Goal: Task Accomplishment & Management: Manage account settings

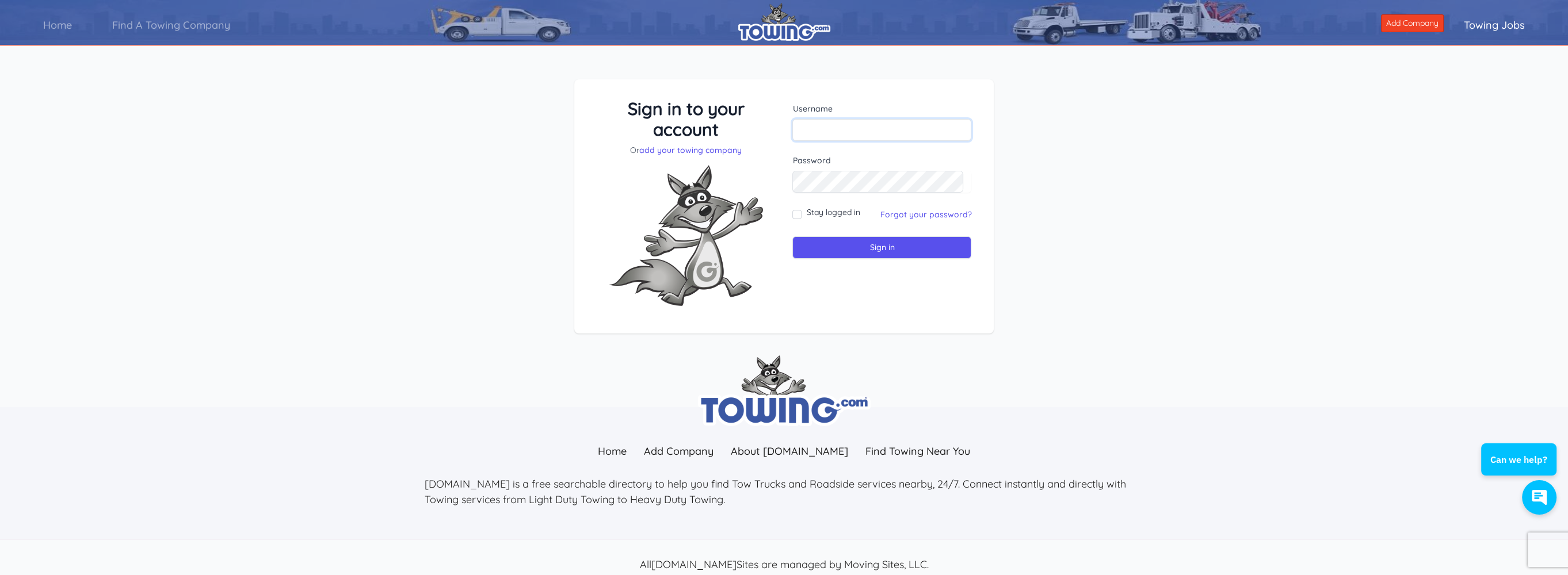
click at [852, 131] on input "text" at bounding box center [881, 129] width 179 height 22
drag, startPoint x: 887, startPoint y: 133, endPoint x: 933, endPoint y: 132, distance: 46.0
click at [933, 132] on input "[EMAIL_ADDRESS][DOMAIN_NAME]" at bounding box center [881, 129] width 179 height 22
type input "davidandnorma18@gmail.com"
click at [867, 248] on input "Sign in" at bounding box center [881, 247] width 179 height 22
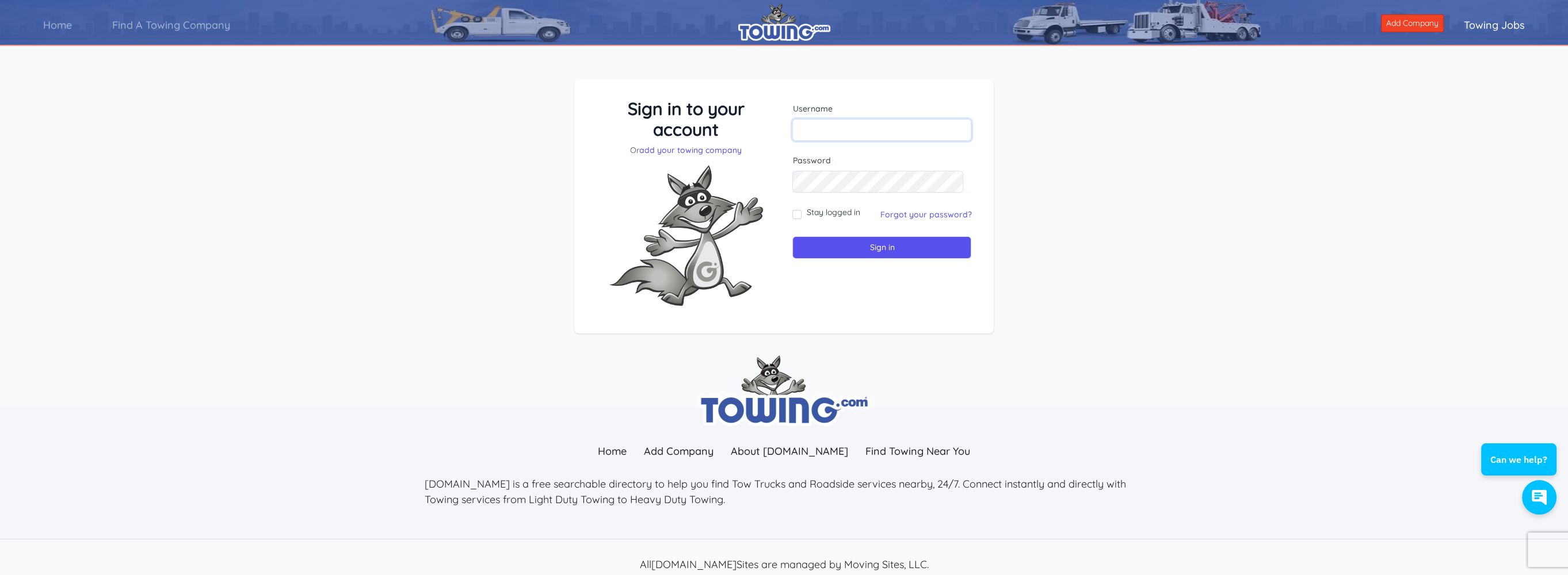
click at [810, 131] on input "text" at bounding box center [881, 129] width 179 height 22
type input "krimmelheavytowing@outlook.com"
click at [856, 246] on input "Sign in" at bounding box center [881, 247] width 179 height 22
click at [828, 128] on input "text" at bounding box center [881, 129] width 179 height 22
drag, startPoint x: 889, startPoint y: 132, endPoint x: 943, endPoint y: 127, distance: 54.2
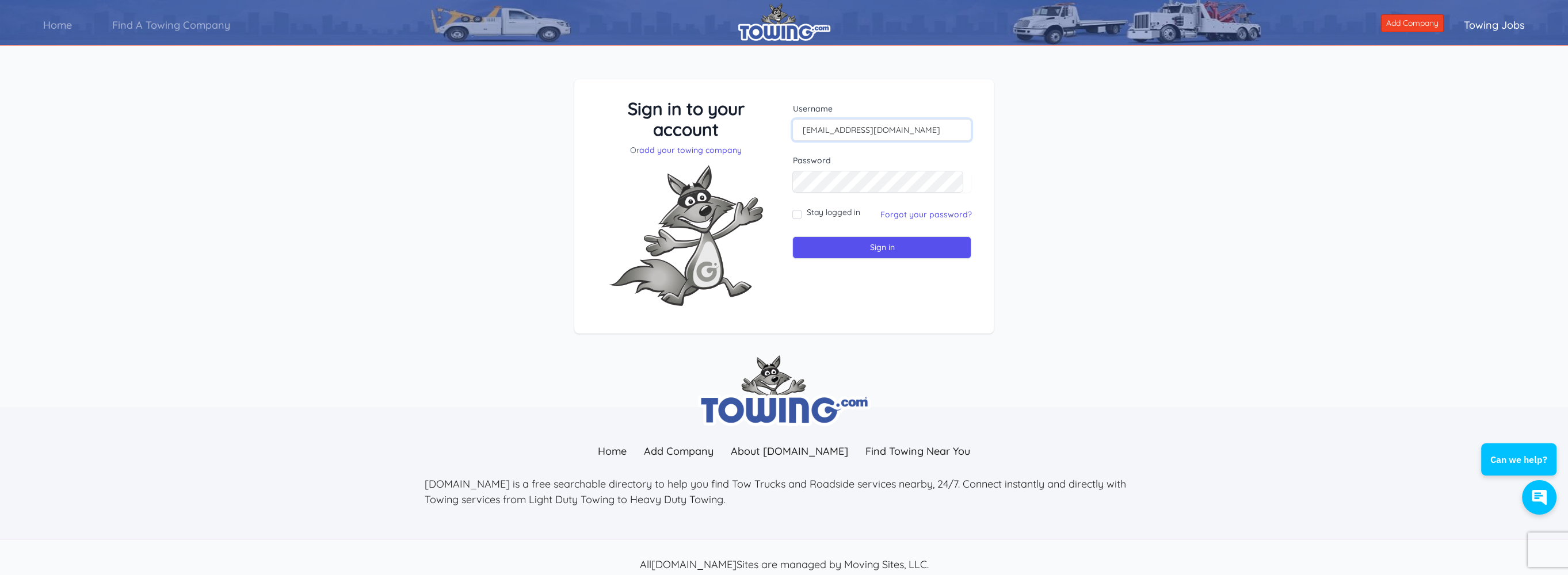
click at [943, 127] on input "[EMAIL_ADDRESS][DOMAIN_NAME]" at bounding box center [881, 129] width 179 height 22
type input "davidandnorma18@gmail.com"
click at [892, 240] on input "Sign in" at bounding box center [881, 247] width 179 height 22
click at [907, 211] on link "Forgot your password?" at bounding box center [926, 214] width 92 height 11
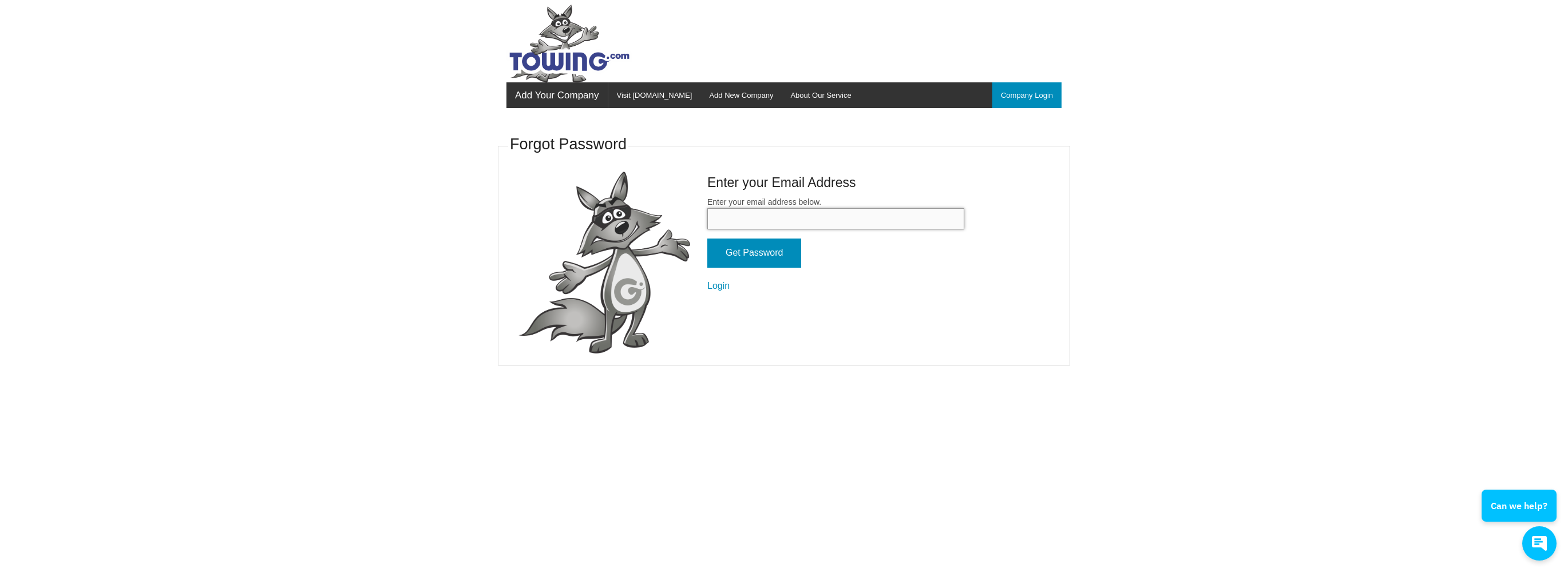
click at [818, 224] on input "Enter your email address below." at bounding box center [835, 219] width 257 height 21
type input "[EMAIL_ADDRESS][DOMAIN_NAME]"
click at [769, 247] on input "Get Password" at bounding box center [754, 253] width 94 height 30
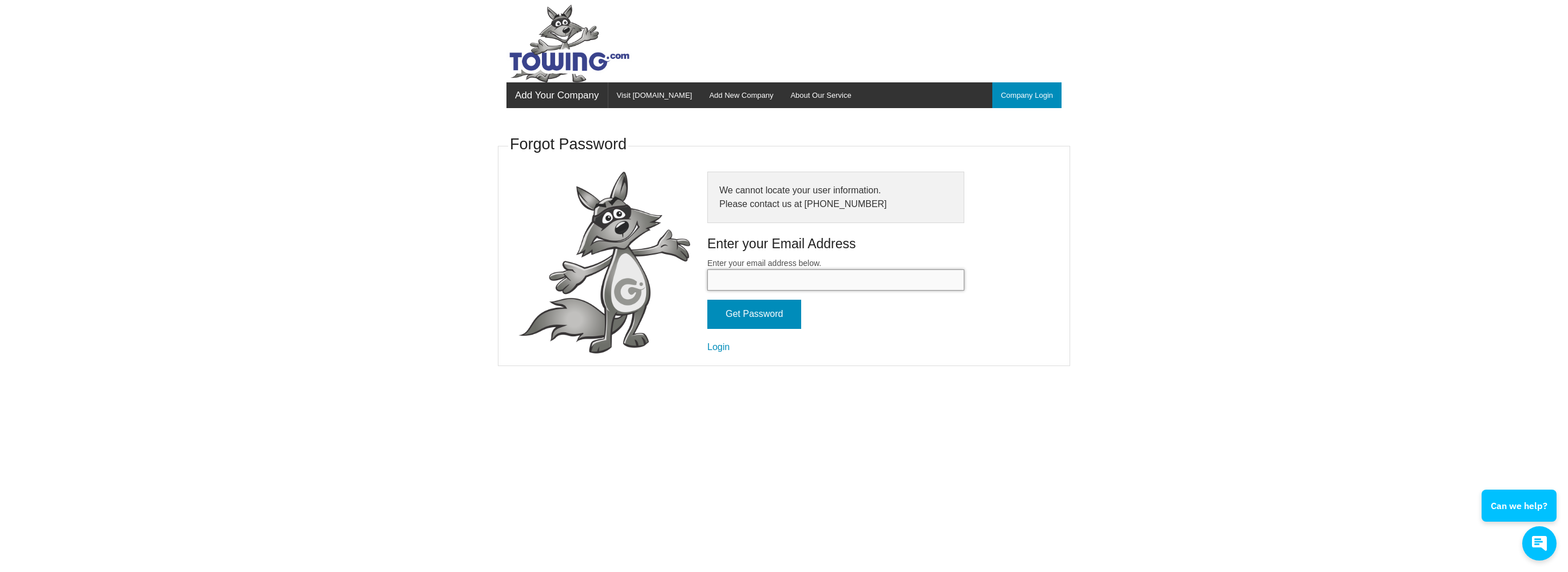
click at [733, 273] on input "Enter your email address below." at bounding box center [835, 280] width 257 height 21
drag, startPoint x: 833, startPoint y: 278, endPoint x: 700, endPoint y: 287, distance: 133.3
click at [700, 287] on div "We cannot locate your user information. Please contact us at [PHONE_NUMBER] Ent…" at bounding box center [835, 263] width 274 height 183
drag, startPoint x: 794, startPoint y: 282, endPoint x: 802, endPoint y: 281, distance: 8.1
click at [802, 281] on input "krimmelheavytowing@outlook.com" at bounding box center [835, 280] width 257 height 21
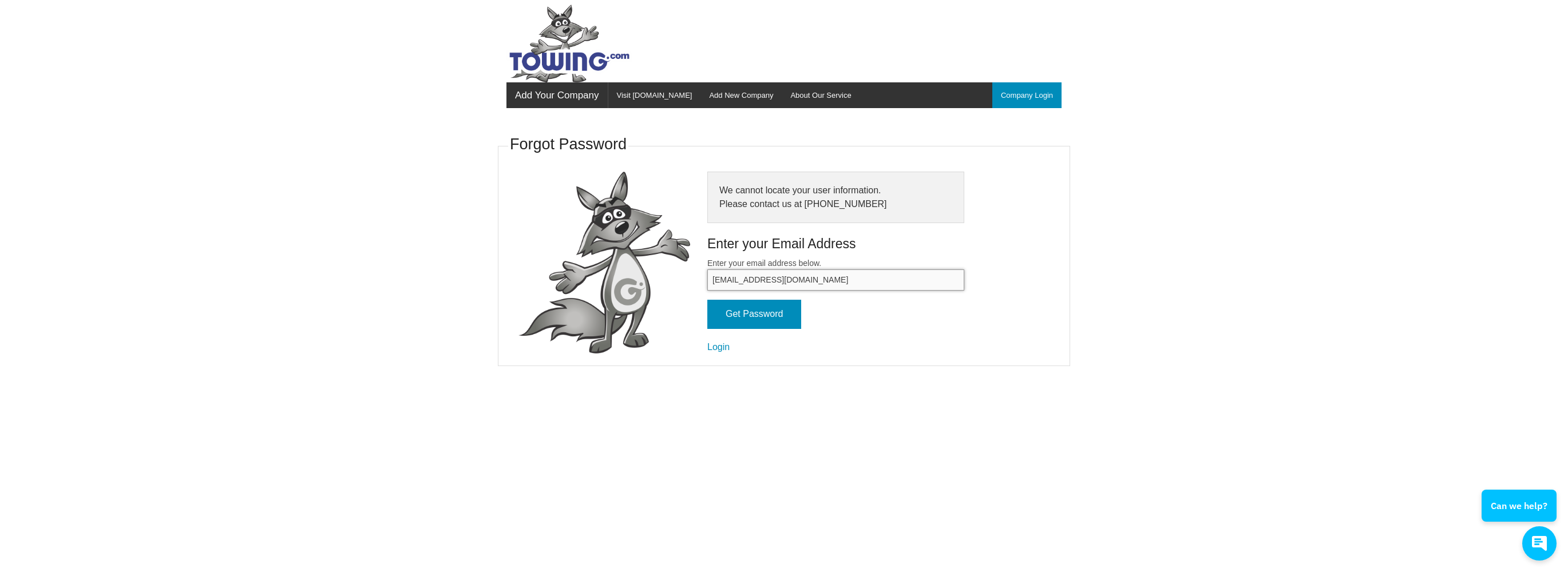
type input "davidandnorma18@gmail.com"
click at [770, 316] on input "Get Password" at bounding box center [754, 314] width 94 height 30
click at [758, 278] on input "Enter your email address below." at bounding box center [835, 280] width 257 height 21
type input "krimmelheavytowing"
click at [1039, 94] on link "Company Login" at bounding box center [1027, 95] width 69 height 26
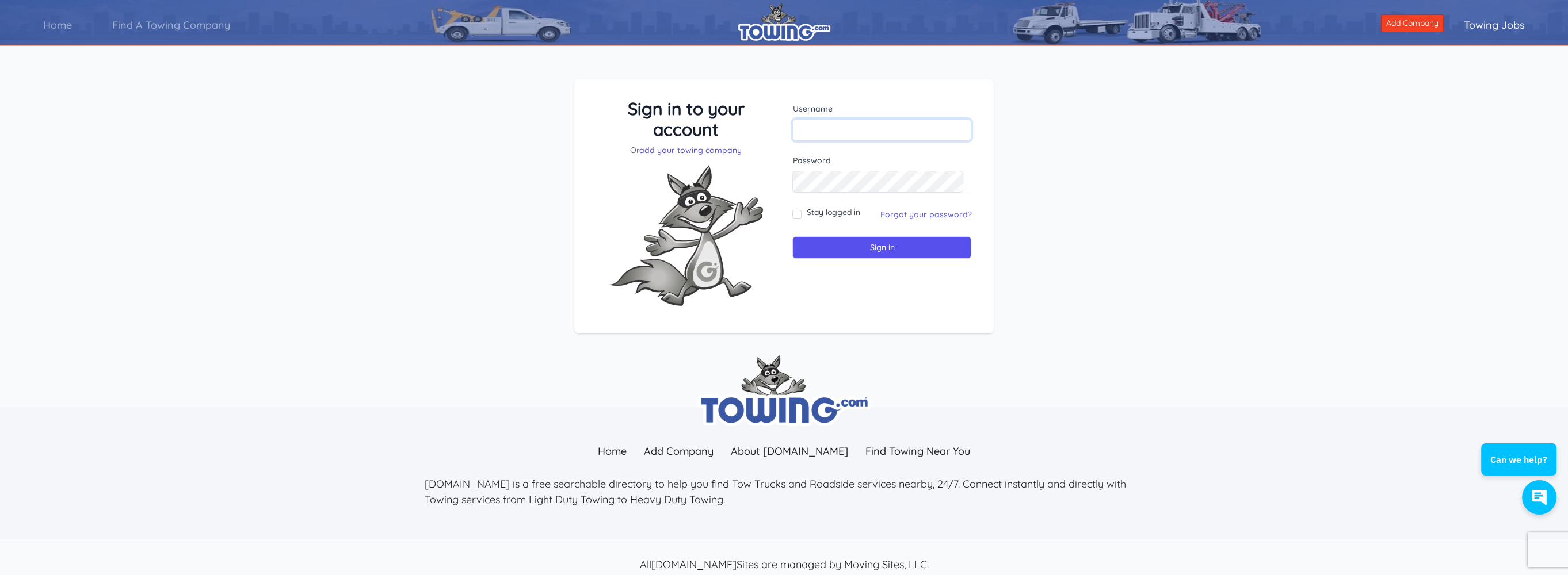
click at [850, 119] on input "text" at bounding box center [881, 129] width 179 height 22
click at [912, 129] on input "krimmelheavytowing@gmailo.com" at bounding box center [881, 129] width 179 height 22
type input "krimmelheavytowing@gmail.com"
click at [868, 245] on input "Sign in" at bounding box center [881, 247] width 179 height 22
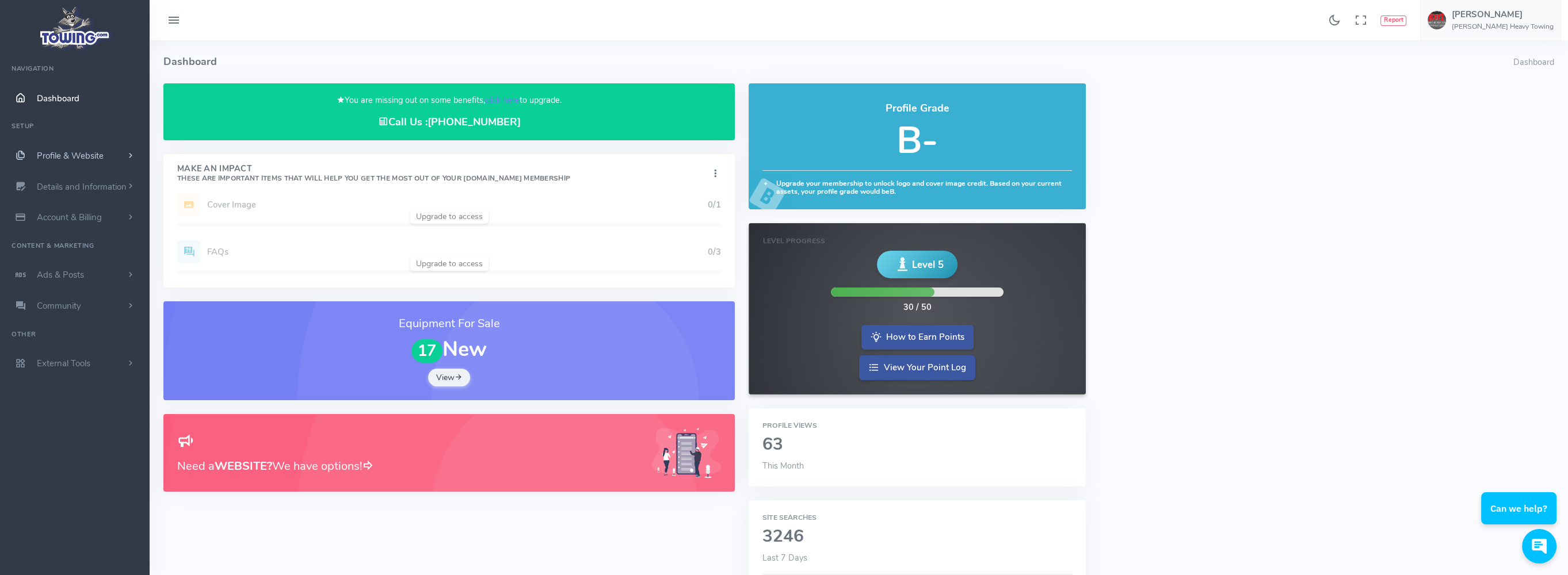
click at [55, 151] on span "Profile & Website" at bounding box center [70, 156] width 67 height 11
click at [58, 176] on link "Homepage Content" at bounding box center [89, 178] width 121 height 23
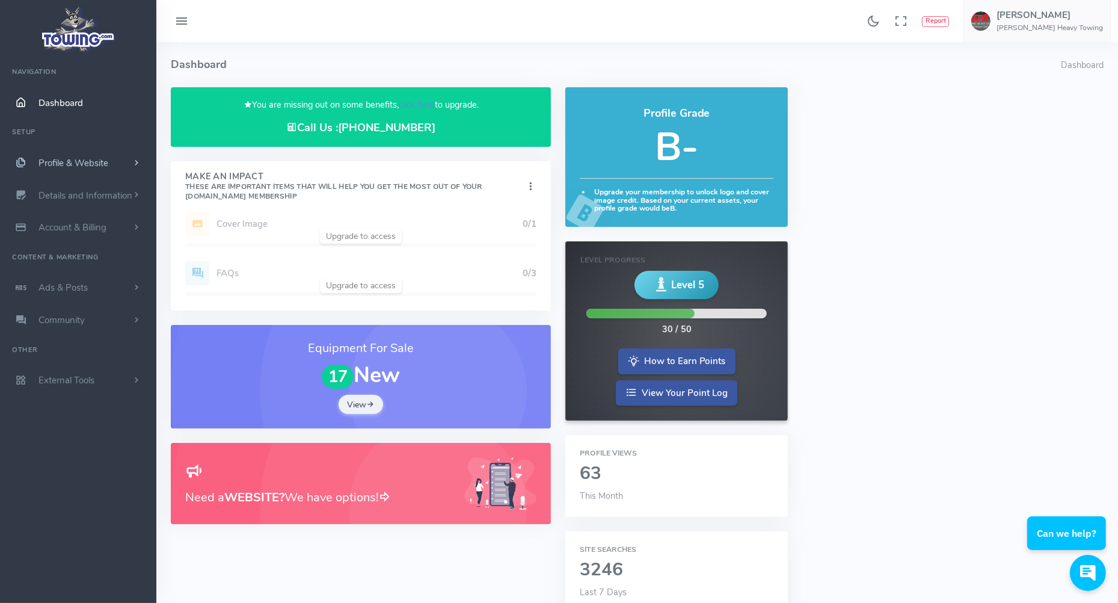
click at [79, 162] on span "Profile & Website" at bounding box center [73, 163] width 70 height 12
click at [78, 181] on link "Homepage Content" at bounding box center [93, 186] width 126 height 24
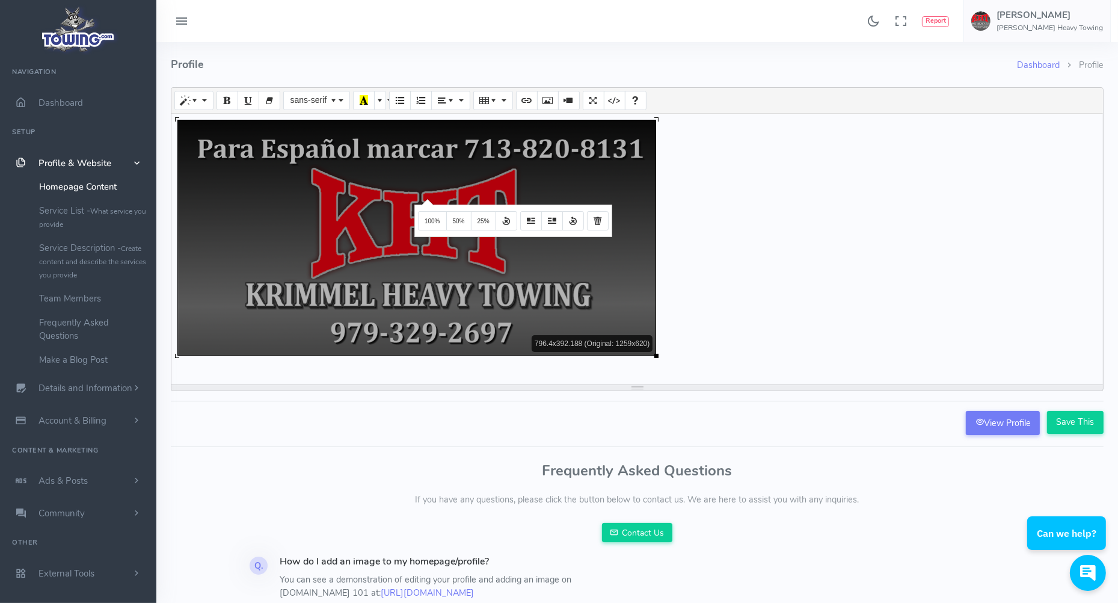
click at [426, 198] on div "Normal Quote Code Header 1 Header 2 Header 3 Header 4 Header 5 Header 6 sans-se…" at bounding box center [637, 239] width 933 height 304
click at [595, 218] on icon "Remove Image" at bounding box center [598, 220] width 8 height 10
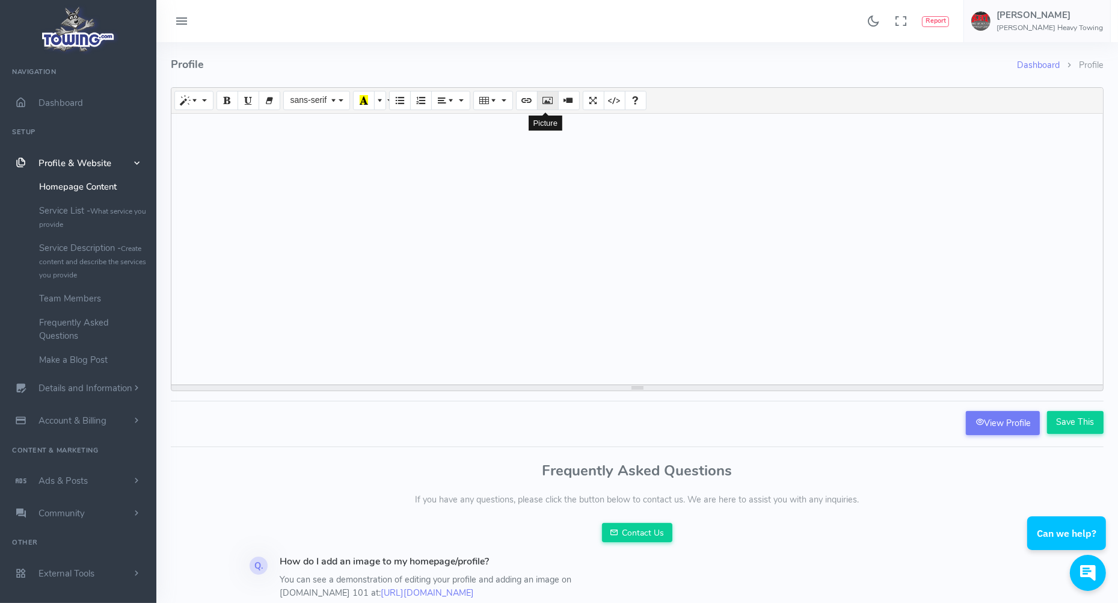
click at [544, 99] on icon "Picture" at bounding box center [548, 100] width 8 height 10
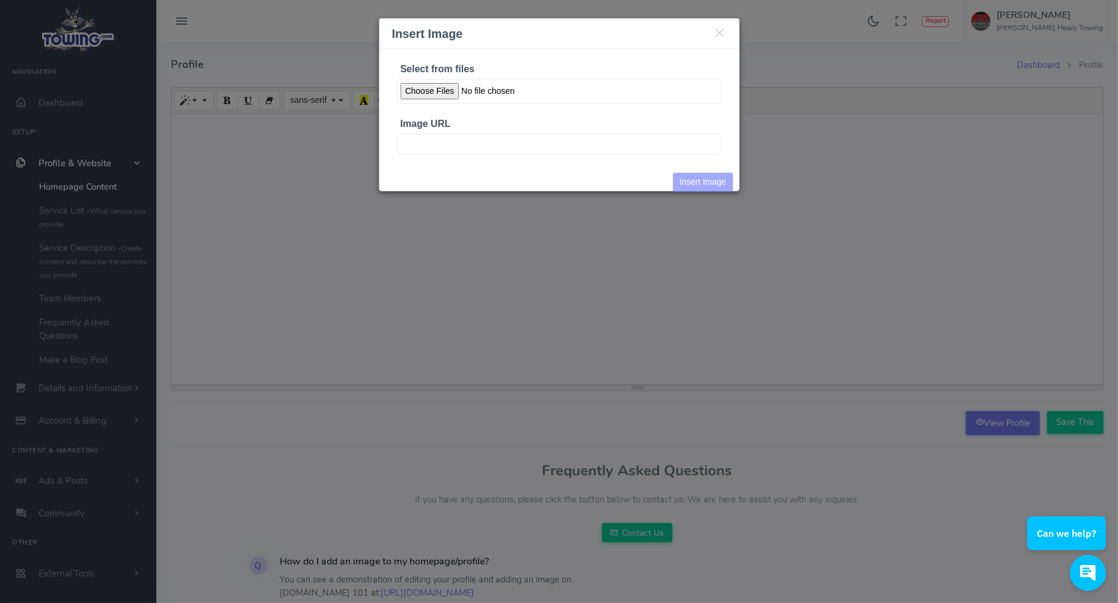
click at [424, 87] on input "Select from files" at bounding box center [560, 91] width 324 height 25
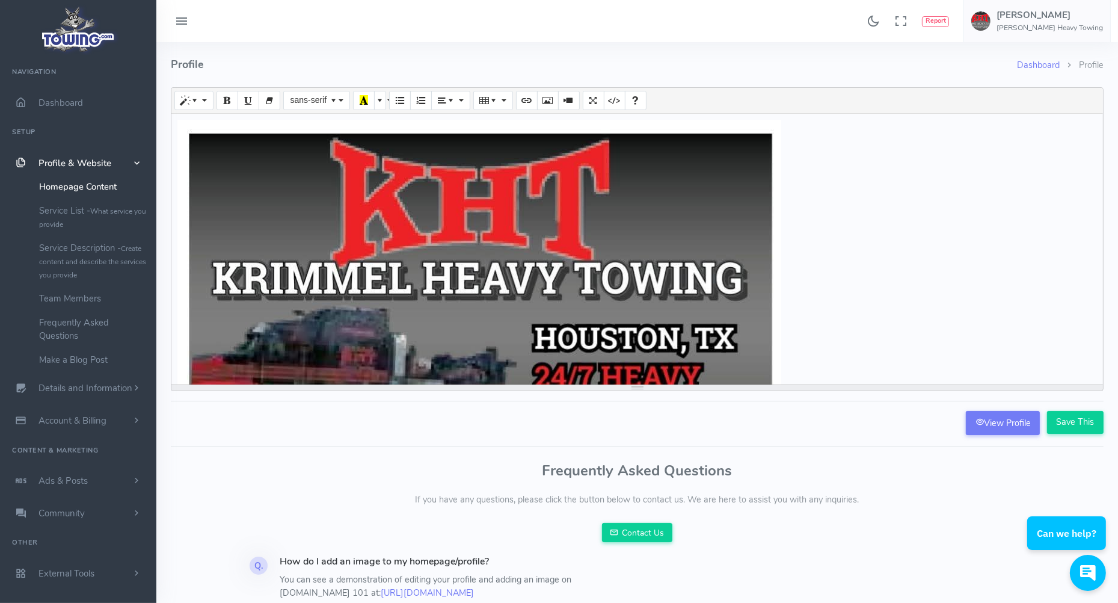
scroll to position [164, 0]
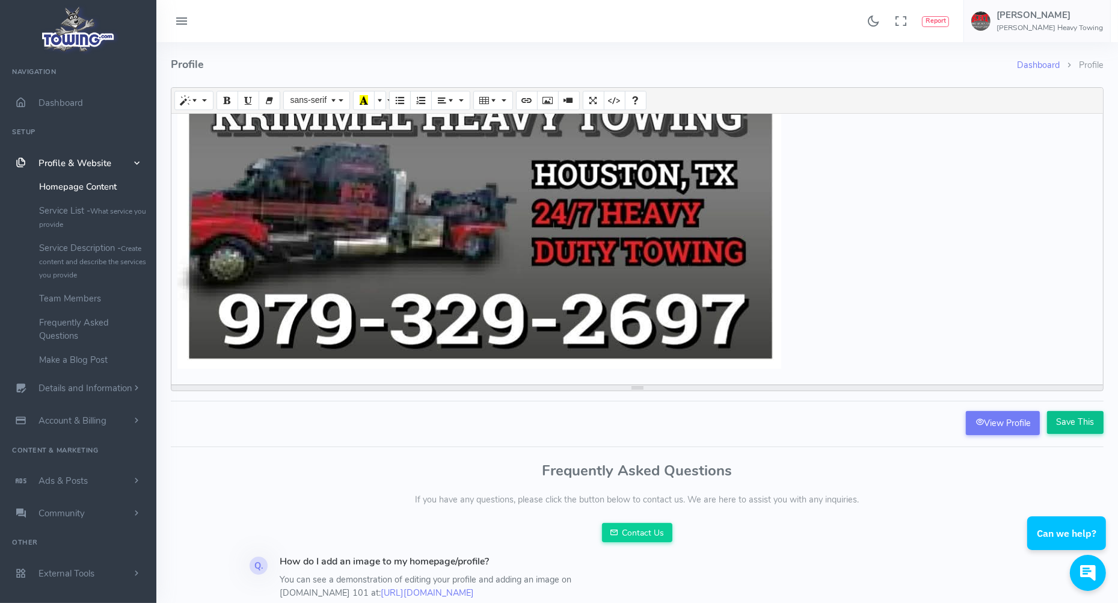
click at [1078, 417] on input "Save This" at bounding box center [1075, 422] width 57 height 23
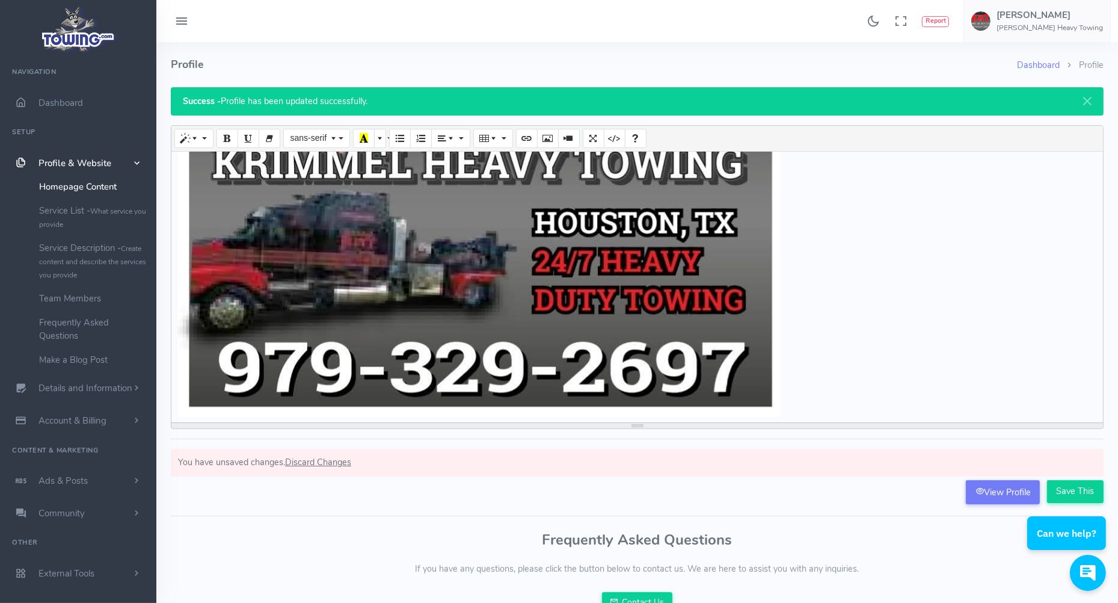
scroll to position [164, 0]
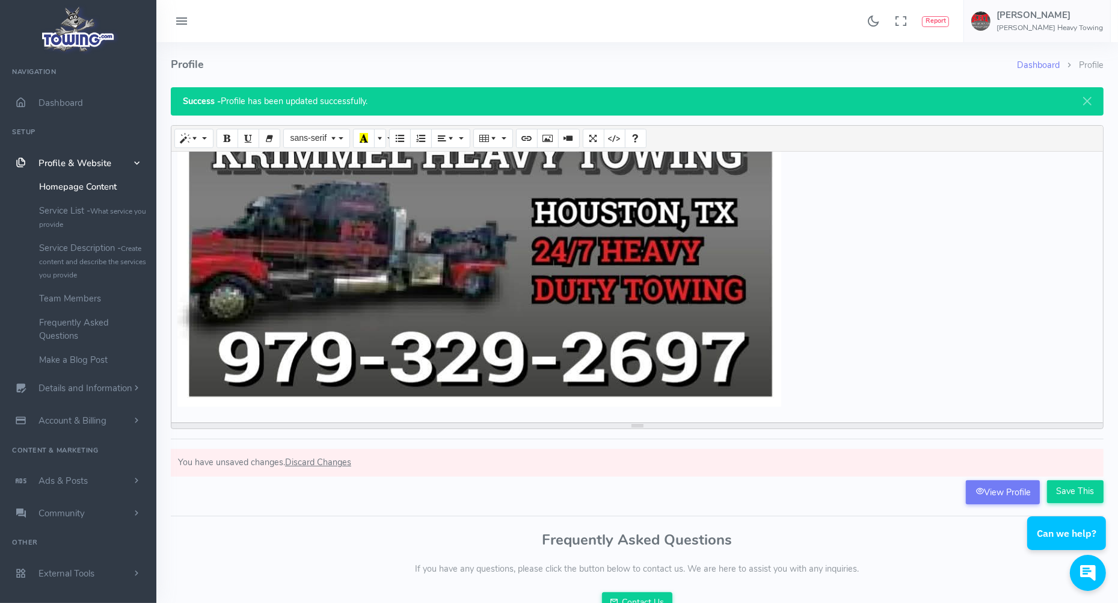
click at [1063, 482] on html "Can we help?" at bounding box center [1068, 482] width 99 height 0
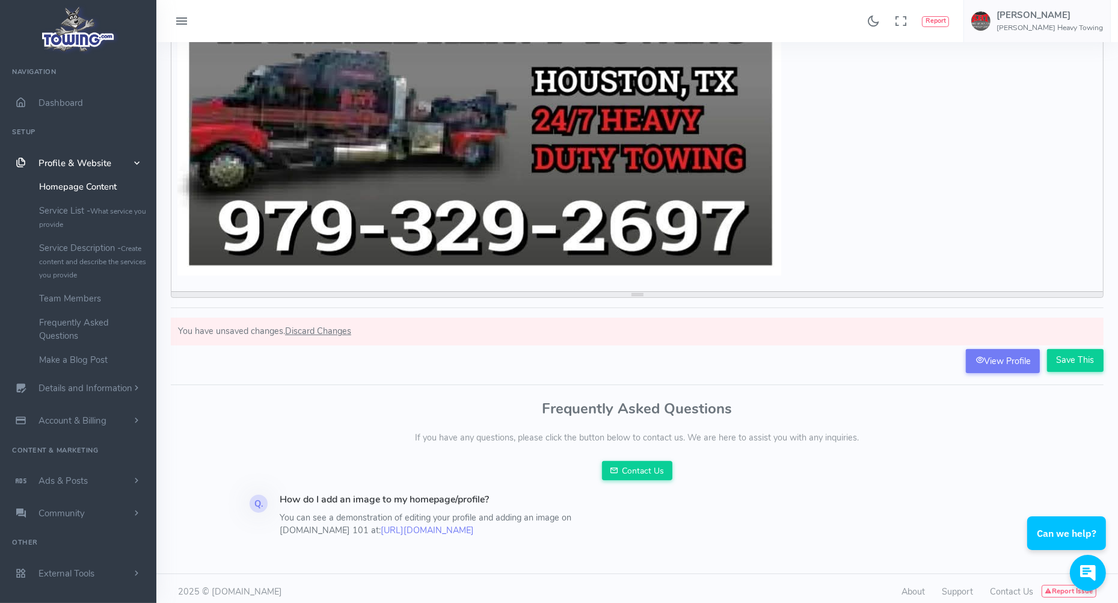
scroll to position [137, 0]
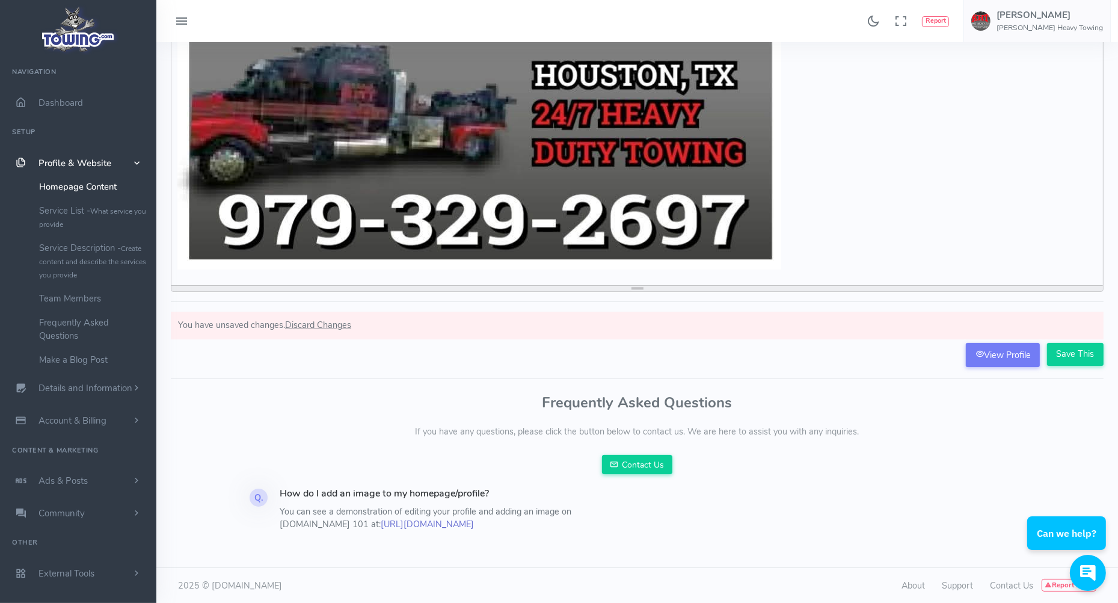
click at [381, 522] on link "https://info.towing.com/towing-101-customize-your-profile/" at bounding box center [427, 524] width 93 height 12
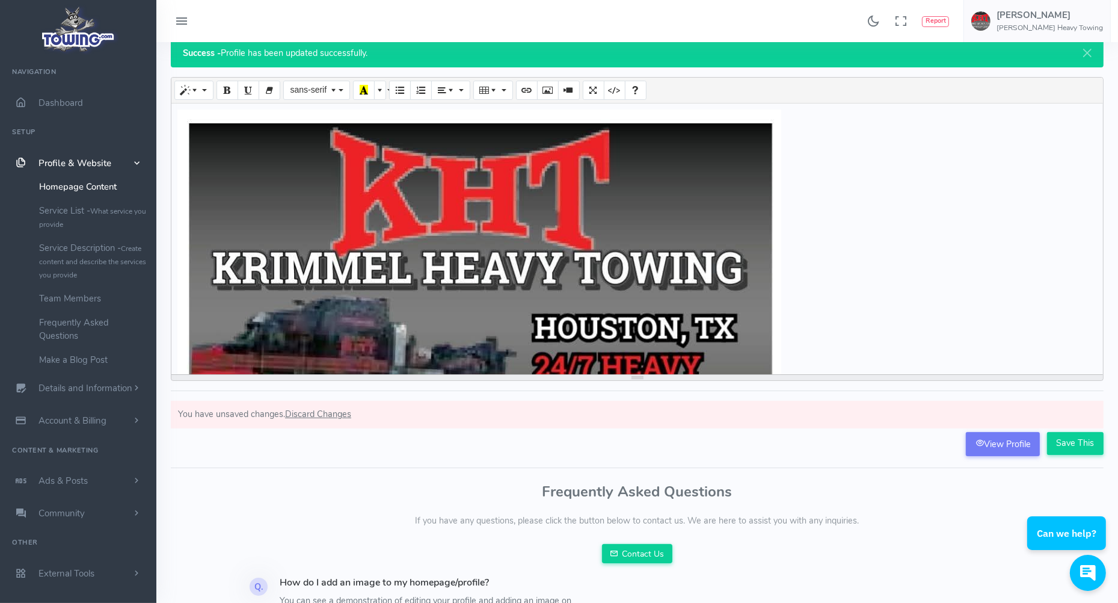
scroll to position [0, 0]
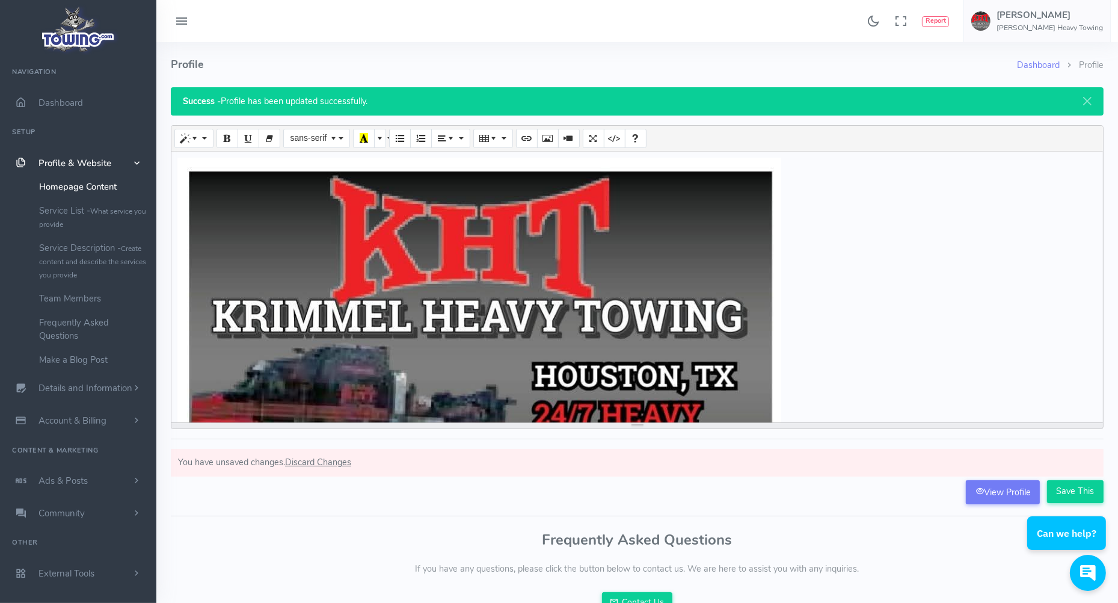
click at [77, 157] on span "Profile & Website" at bounding box center [74, 163] width 73 height 12
click at [68, 189] on span "Details and Information" at bounding box center [85, 195] width 94 height 12
click at [70, 158] on span "Profile & Website" at bounding box center [74, 163] width 73 height 12
click at [63, 106] on span "Dashboard" at bounding box center [60, 103] width 45 height 12
click at [62, 101] on span "Dashboard" at bounding box center [60, 103] width 45 height 12
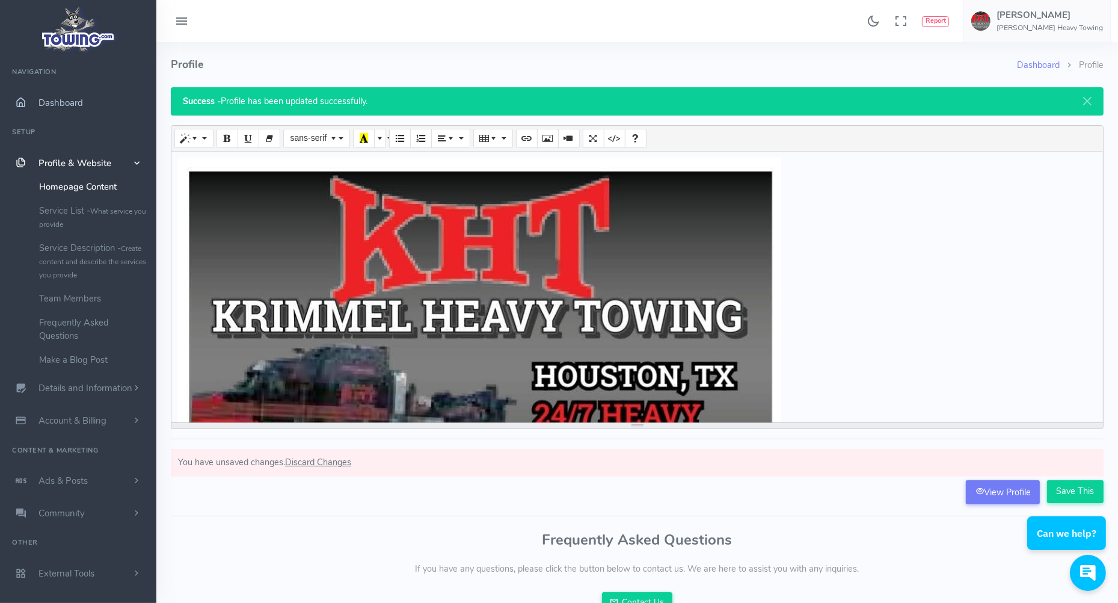
click at [62, 101] on span "Dashboard" at bounding box center [60, 103] width 45 height 12
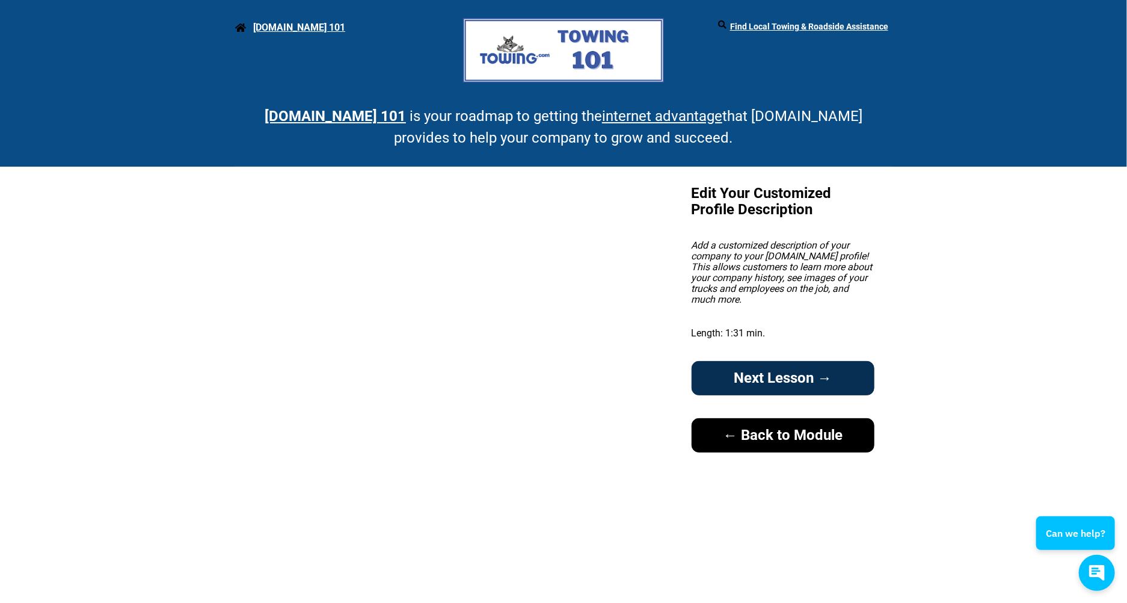
click at [757, 373] on link "Next Lesson →" at bounding box center [783, 378] width 183 height 34
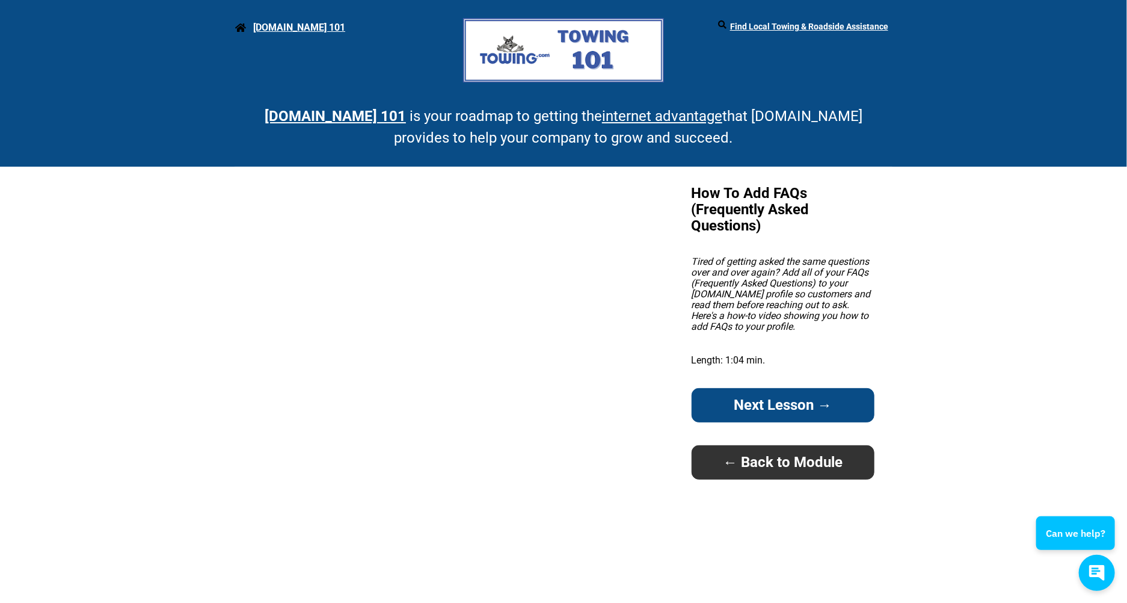
click at [767, 462] on link "← Back to Module" at bounding box center [783, 462] width 183 height 34
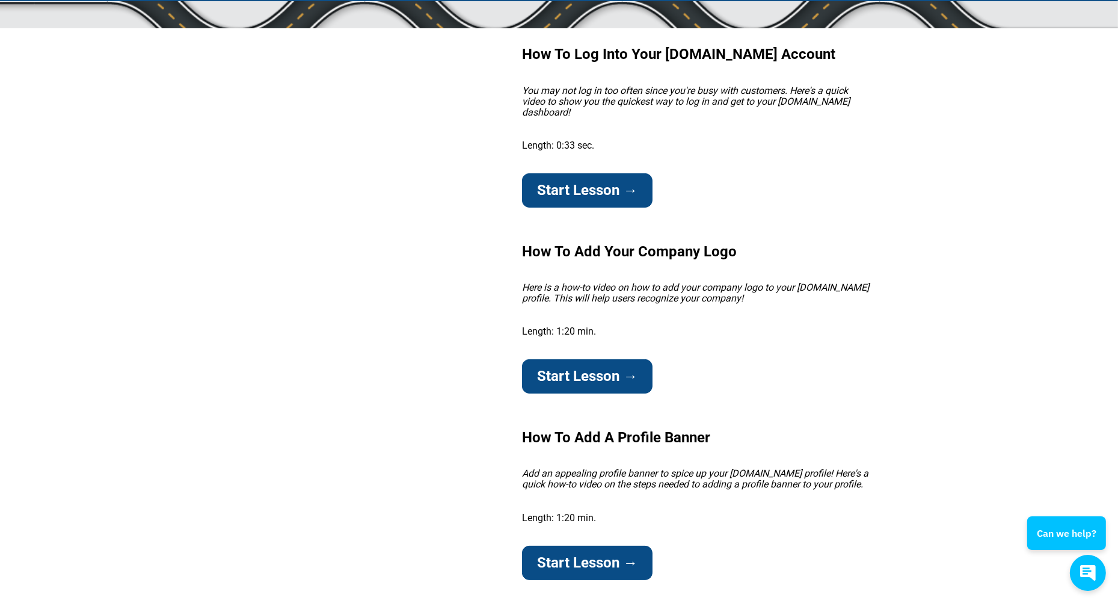
scroll to position [200, 0]
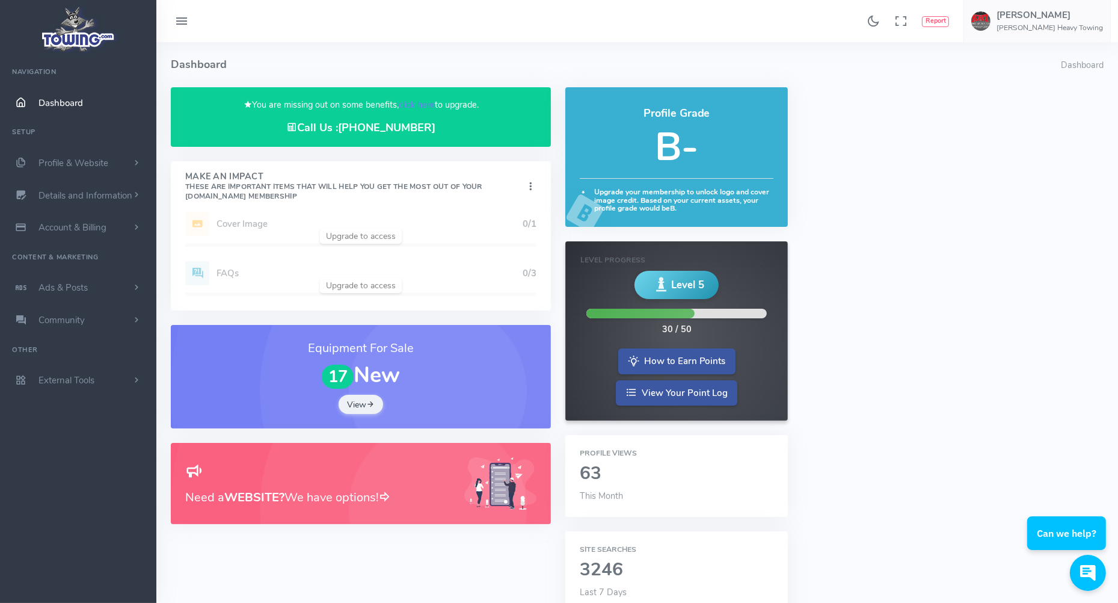
click at [51, 101] on span "Dashboard" at bounding box center [60, 103] width 45 height 12
click at [73, 163] on span "Profile & Website" at bounding box center [73, 163] width 70 height 12
click at [72, 186] on link "Homepage Content" at bounding box center [93, 186] width 126 height 24
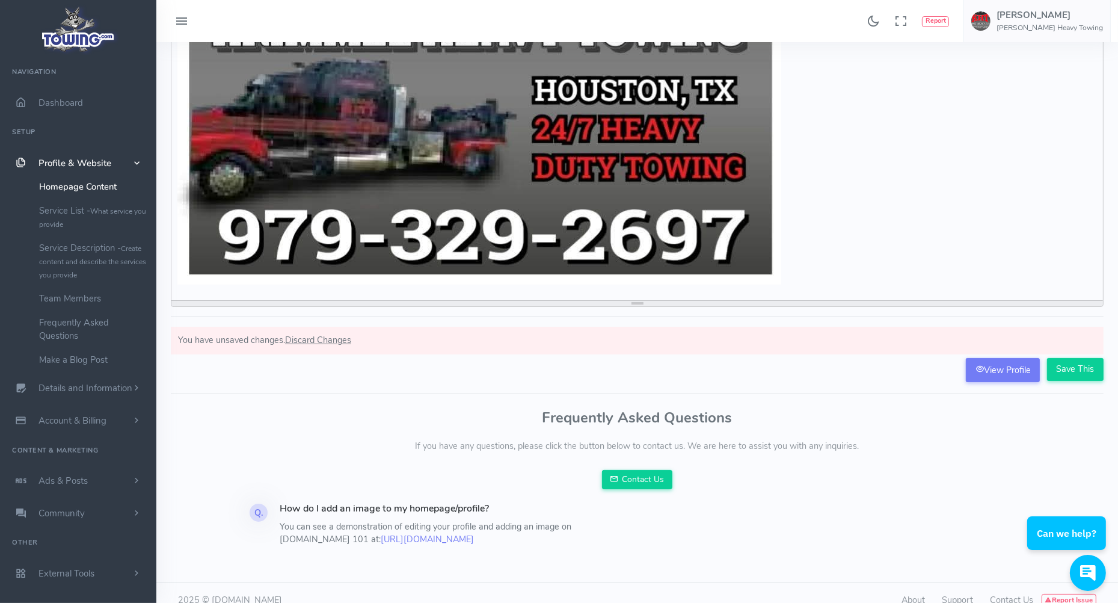
scroll to position [99, 0]
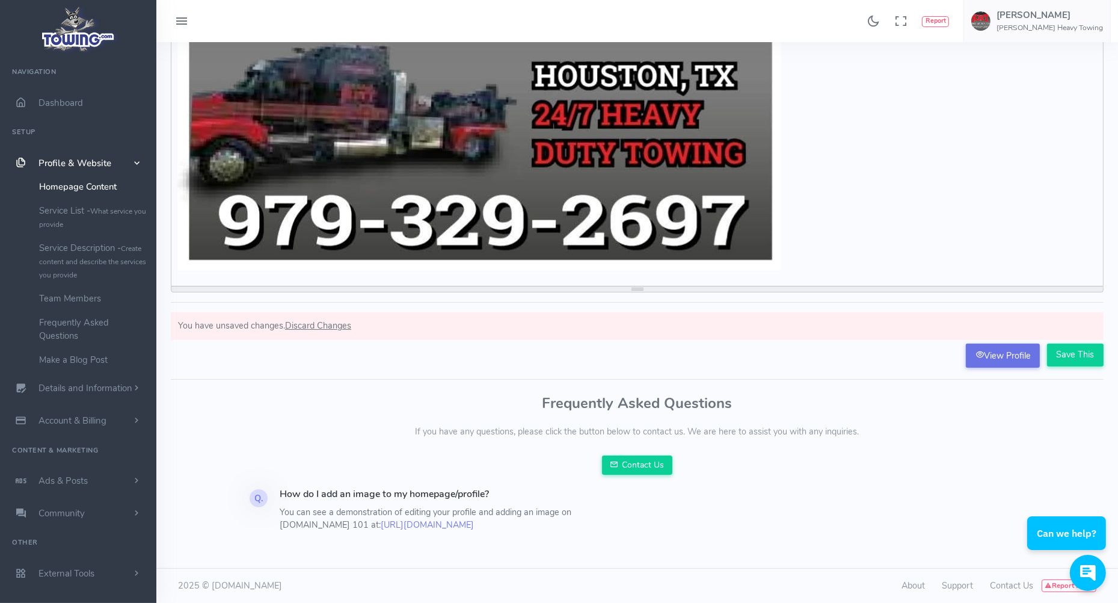
click at [996, 348] on link "View Profile" at bounding box center [1003, 355] width 74 height 24
click at [72, 571] on span "External Tools" at bounding box center [66, 573] width 56 height 12
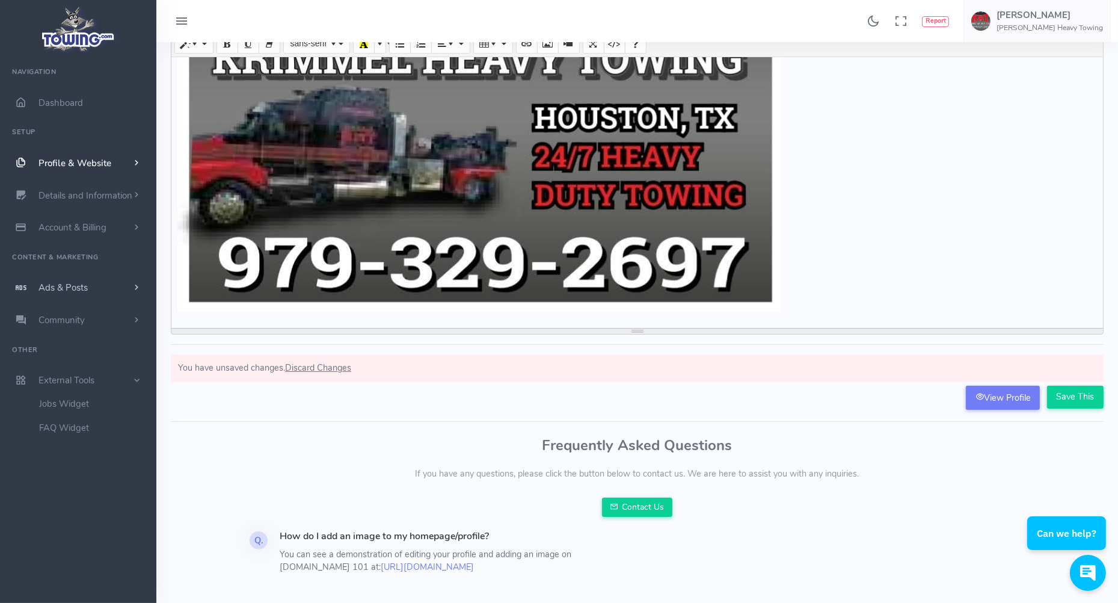
scroll to position [0, 0]
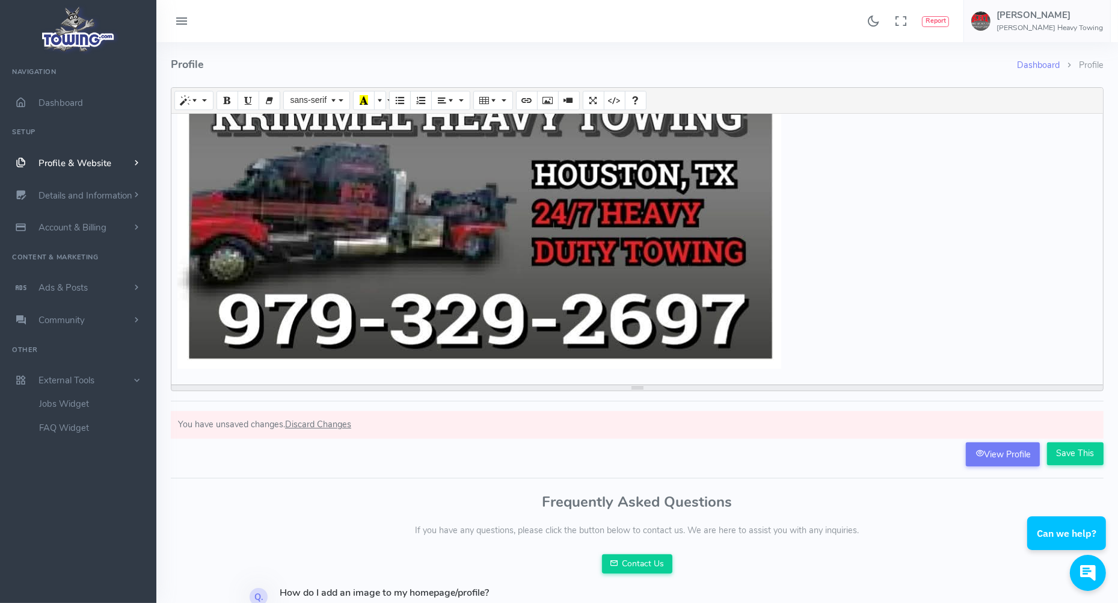
click at [31, 74] on ul "Navigation Dashboard Setup Profile & Website Homepage Content Service List - Wh…" at bounding box center [78, 248] width 156 height 381
click at [177, 17] on icon at bounding box center [181, 21] width 14 height 19
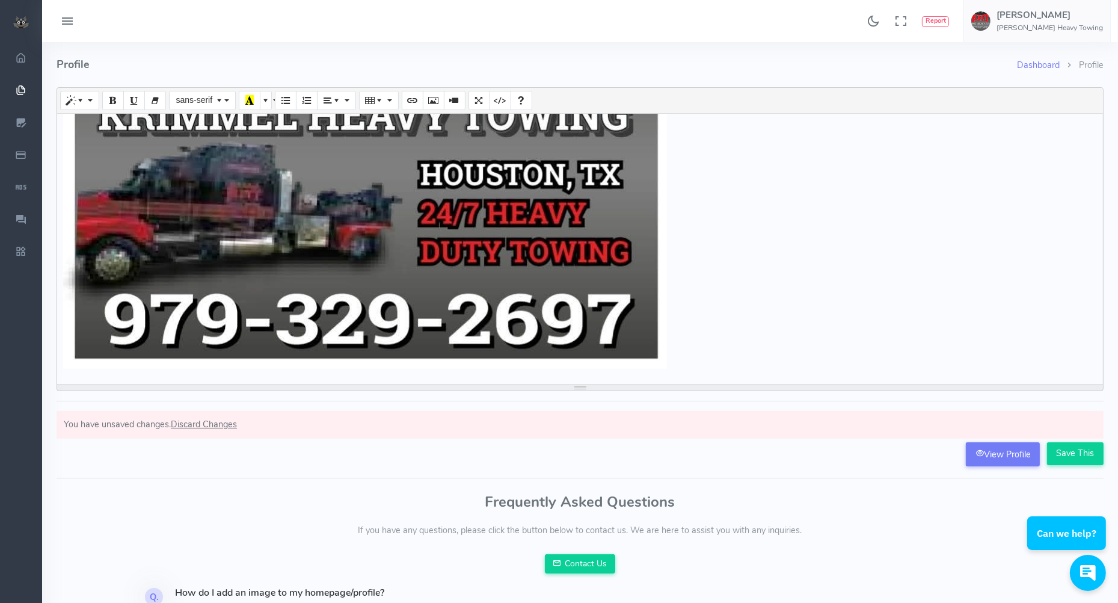
click at [67, 22] on icon at bounding box center [67, 21] width 14 height 19
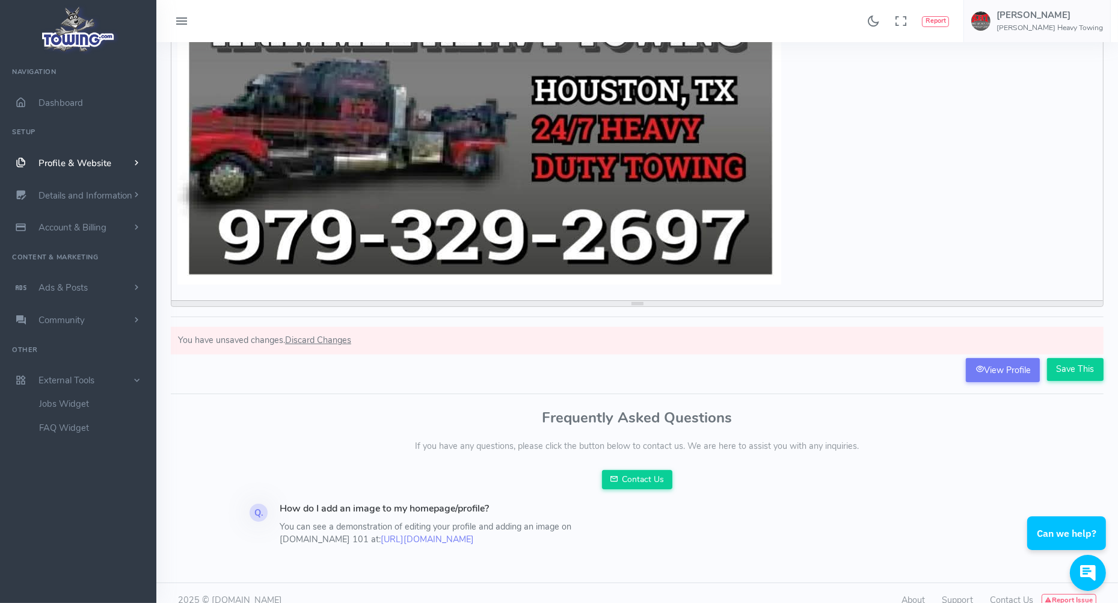
scroll to position [99, 0]
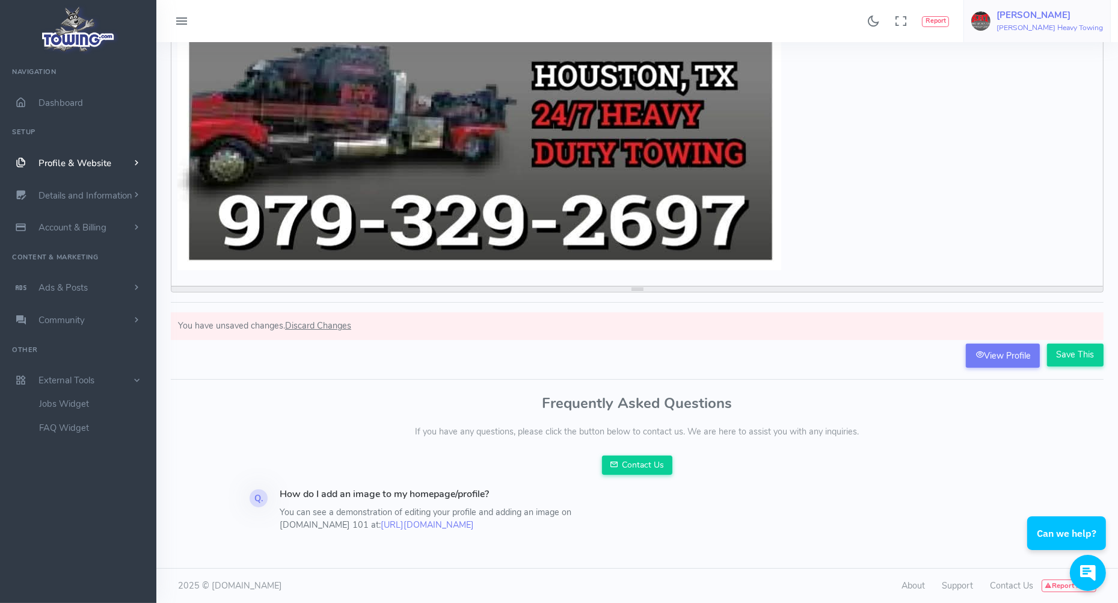
click at [1073, 22] on span "David Krimmel Heavy Towing" at bounding box center [1050, 21] width 106 height 22
click at [1047, 113] on span "Logout" at bounding box center [1034, 115] width 27 height 12
